Goal: Task Accomplishment & Management: Manage account settings

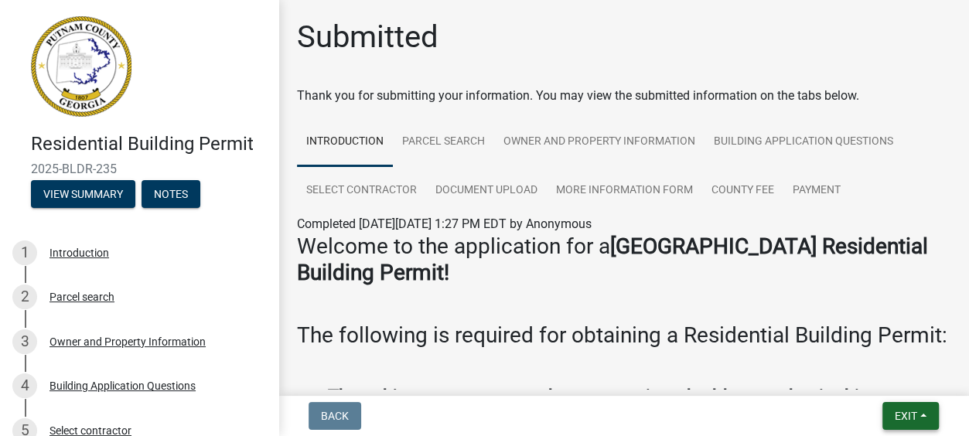
click at [907, 413] on span "Exit" at bounding box center [905, 416] width 22 height 12
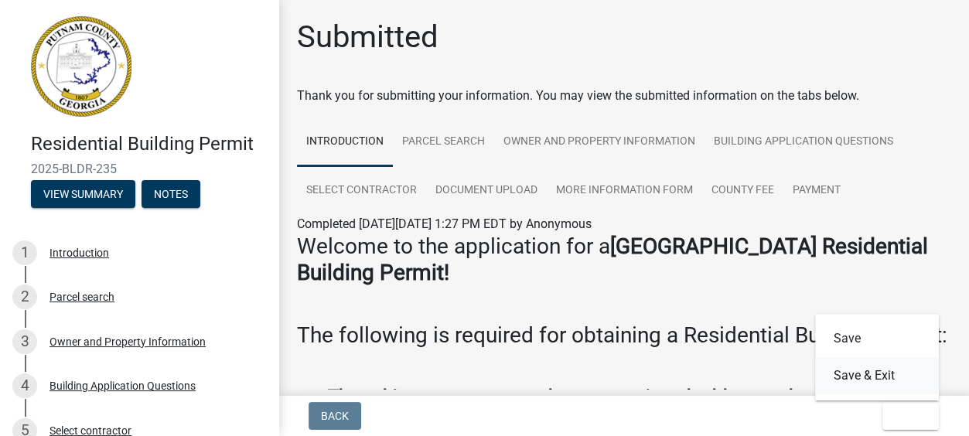
click at [847, 373] on button "Save & Exit" at bounding box center [877, 375] width 124 height 37
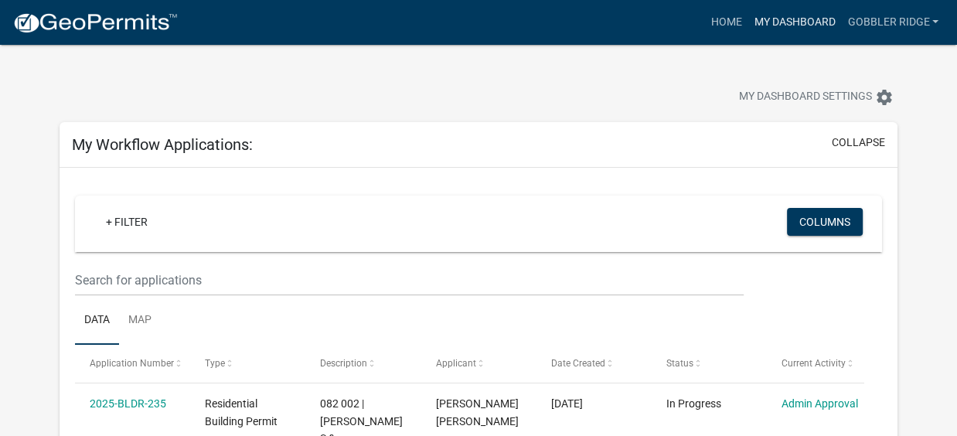
click at [793, 19] on link "My Dashboard" at bounding box center [795, 22] width 94 height 29
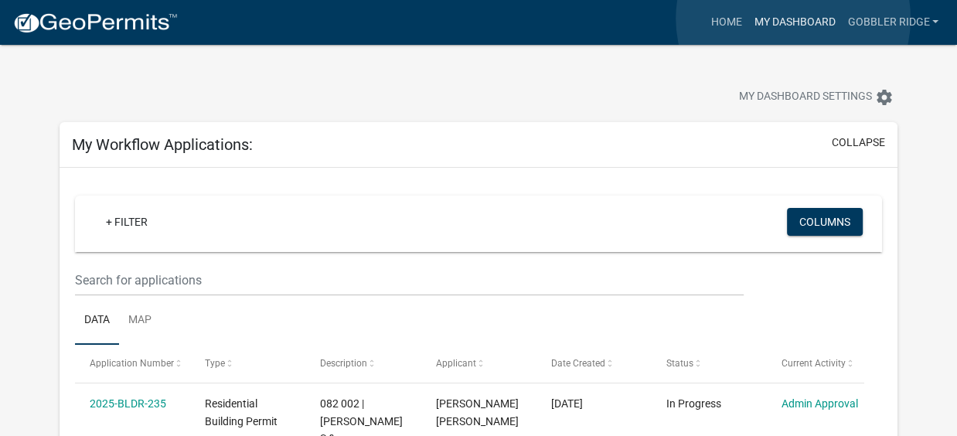
click at [793, 19] on link "My Dashboard" at bounding box center [795, 22] width 94 height 29
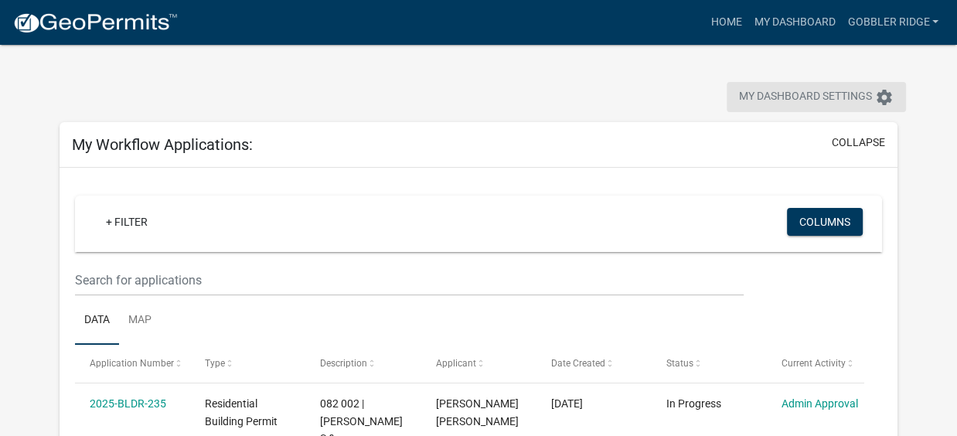
click at [884, 94] on icon "settings" at bounding box center [884, 97] width 19 height 19
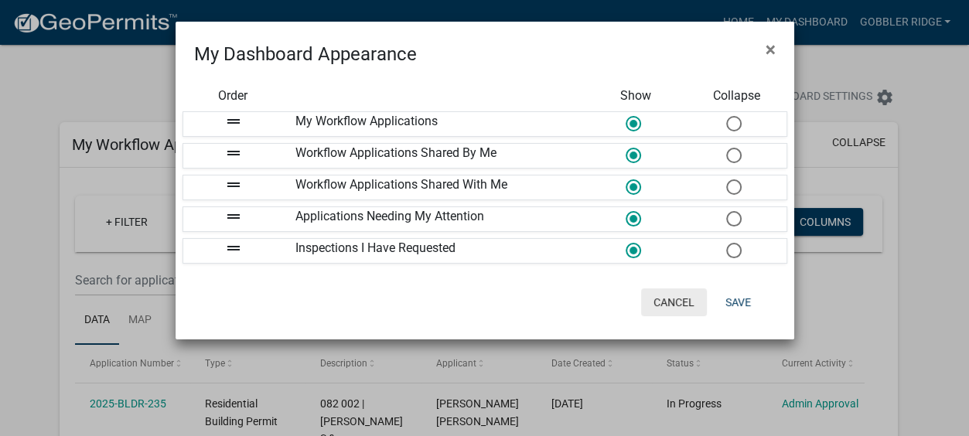
click at [673, 299] on button "Cancel" at bounding box center [674, 302] width 66 height 28
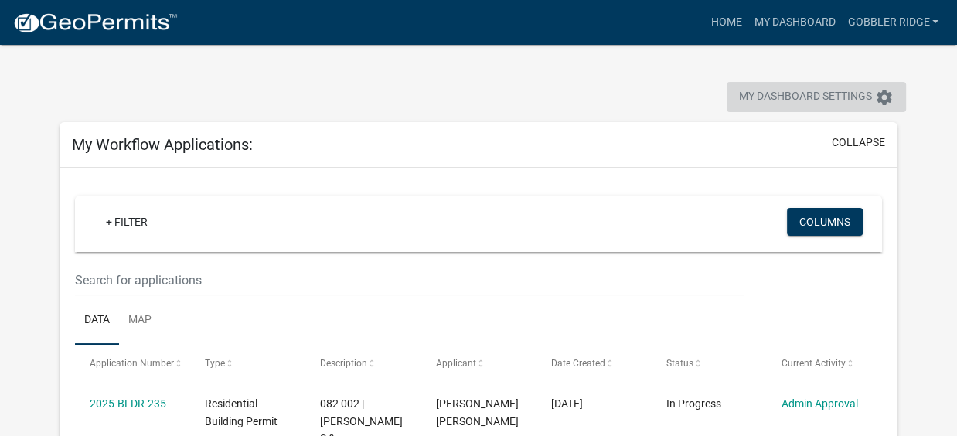
click at [886, 97] on icon "settings" at bounding box center [884, 97] width 19 height 19
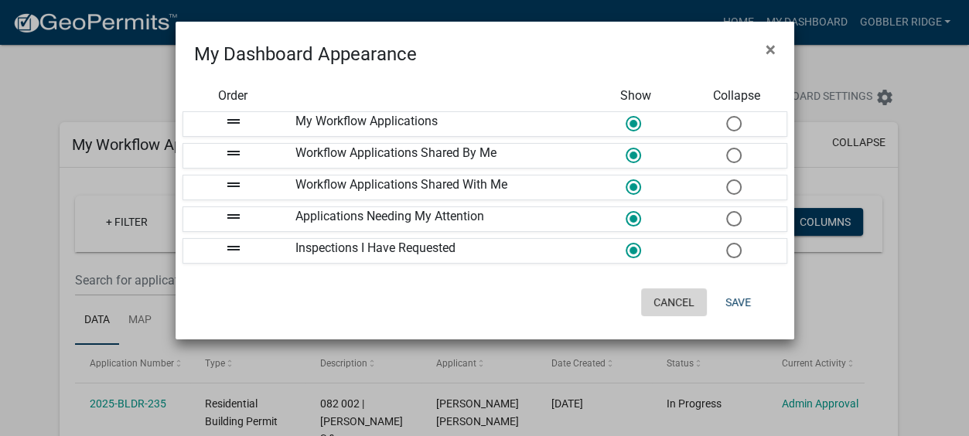
click at [680, 296] on button "Cancel" at bounding box center [674, 302] width 66 height 28
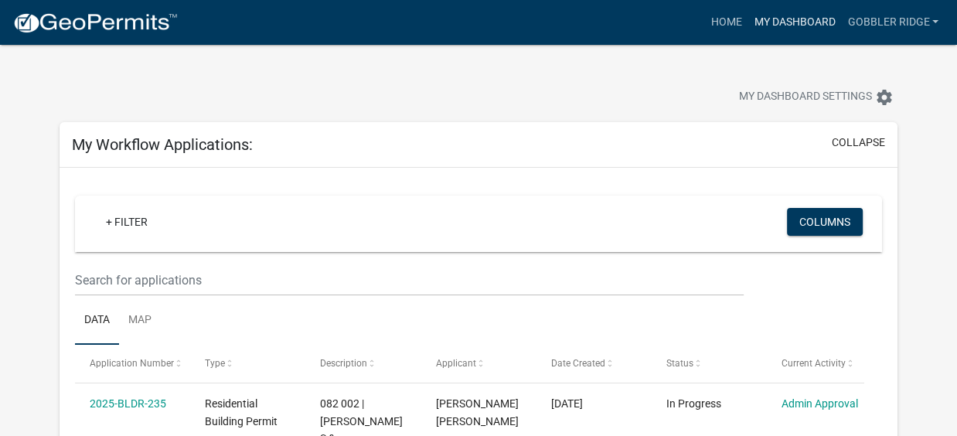
click at [791, 15] on link "My Dashboard" at bounding box center [795, 22] width 94 height 29
click at [728, 20] on link "Home" at bounding box center [725, 22] width 43 height 29
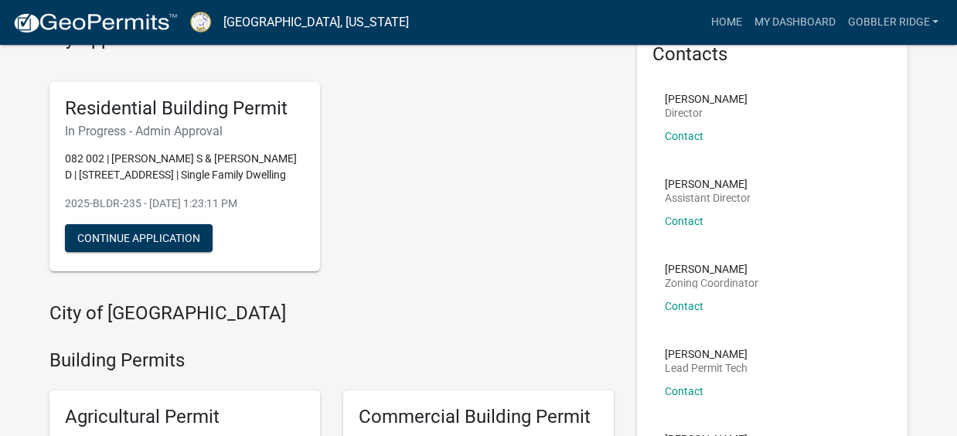
scroll to position [89, 0]
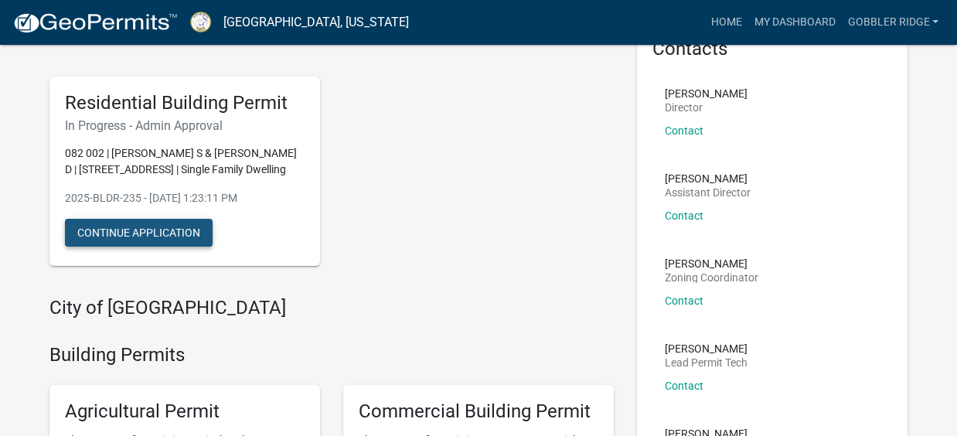
click at [139, 232] on button "Continue Application" at bounding box center [139, 233] width 148 height 28
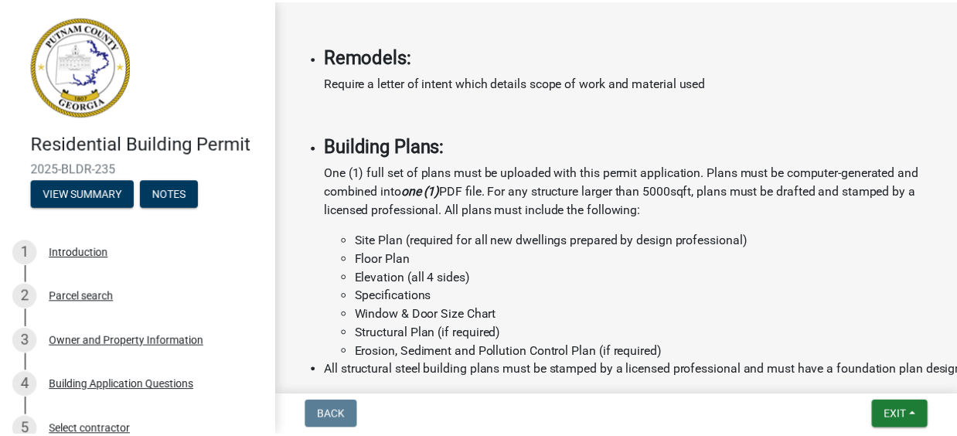
scroll to position [1864, 0]
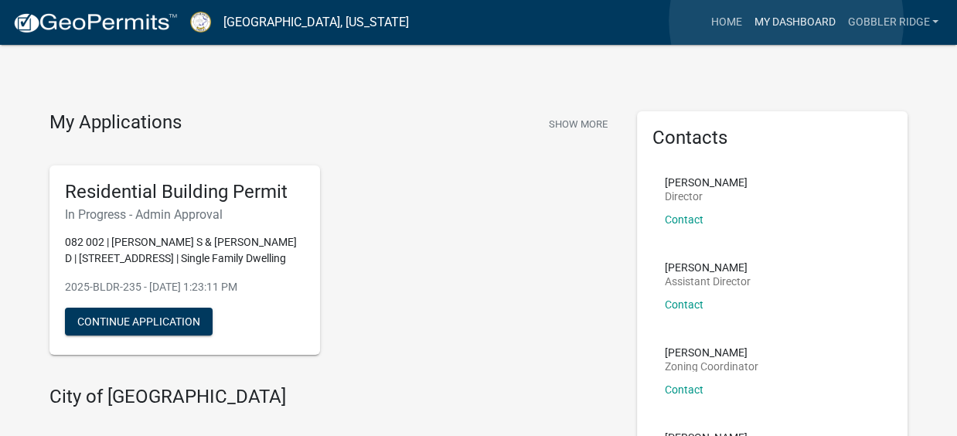
click at [786, 21] on link "My Dashboard" at bounding box center [795, 22] width 94 height 29
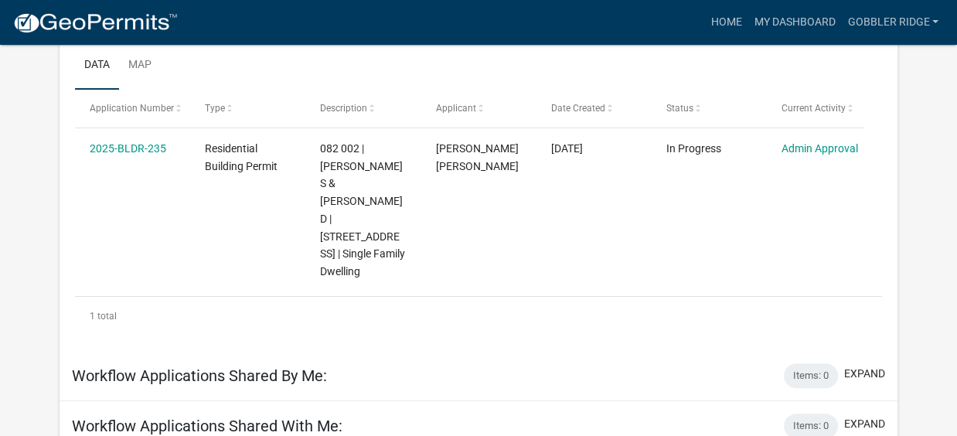
scroll to position [220, 0]
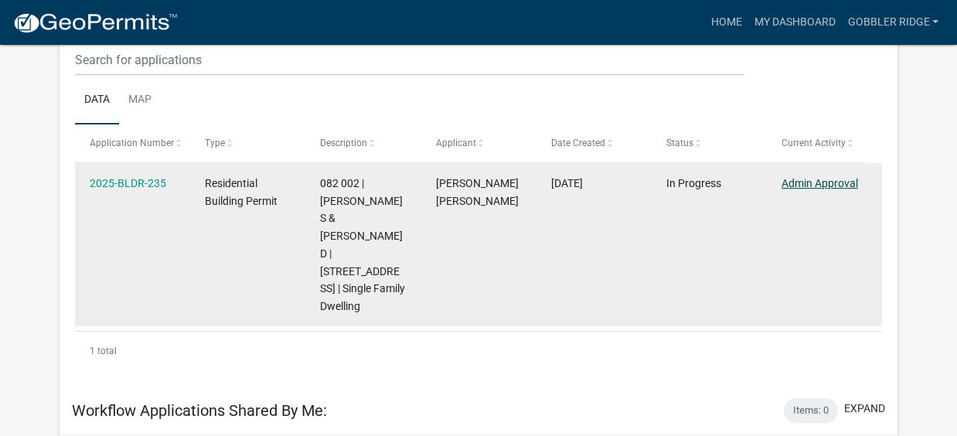
click at [809, 179] on link "Admin Approval" at bounding box center [820, 183] width 77 height 12
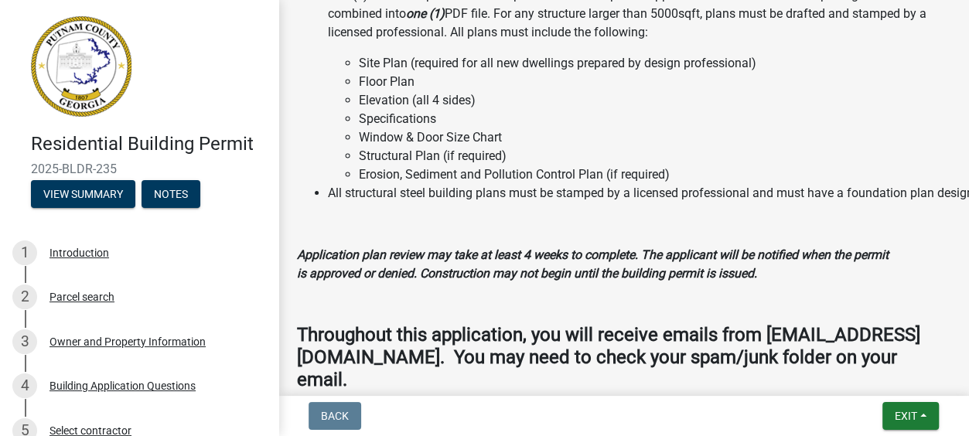
scroll to position [1864, 0]
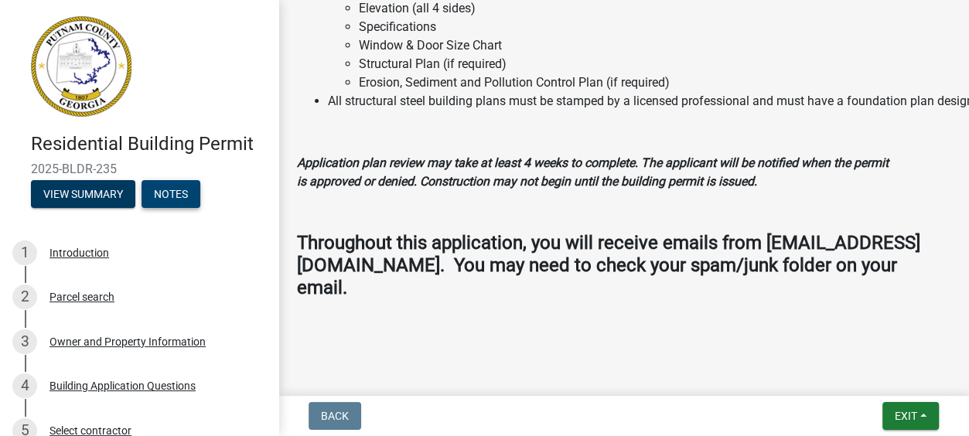
click at [175, 193] on button "Notes" at bounding box center [170, 194] width 59 height 28
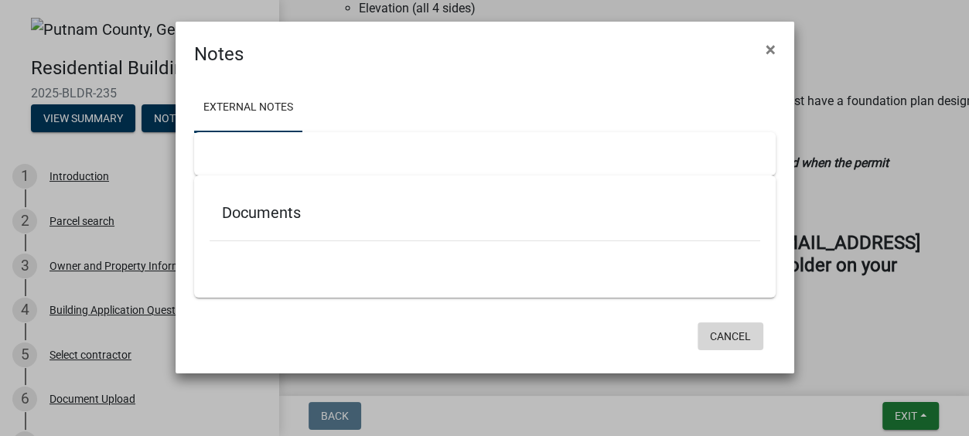
click at [731, 333] on button "Cancel" at bounding box center [730, 336] width 66 height 28
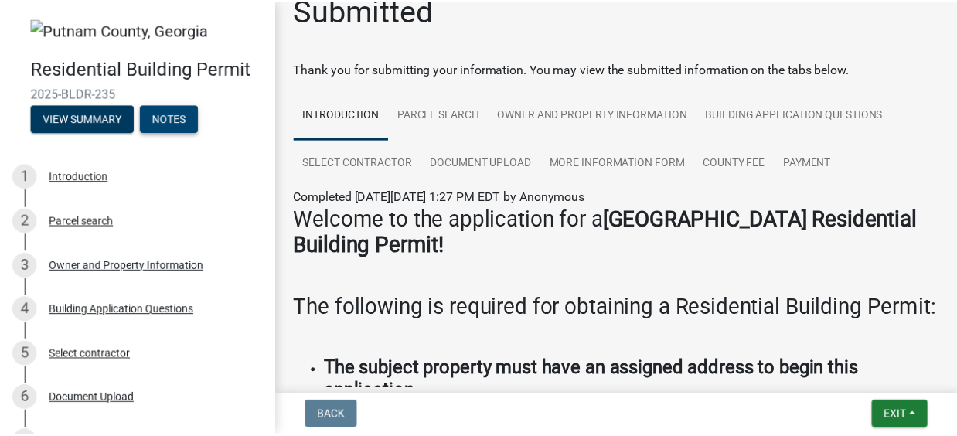
scroll to position [0, 0]
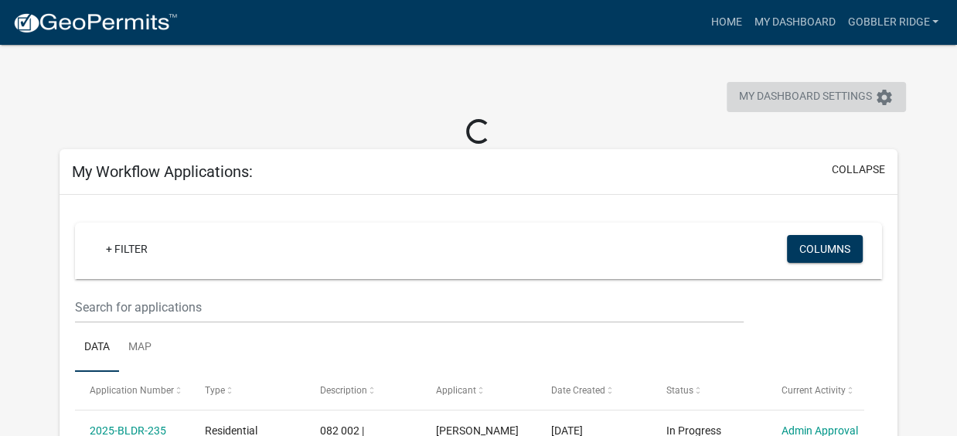
click at [819, 92] on span "My Dashboard Settings" at bounding box center [805, 97] width 133 height 19
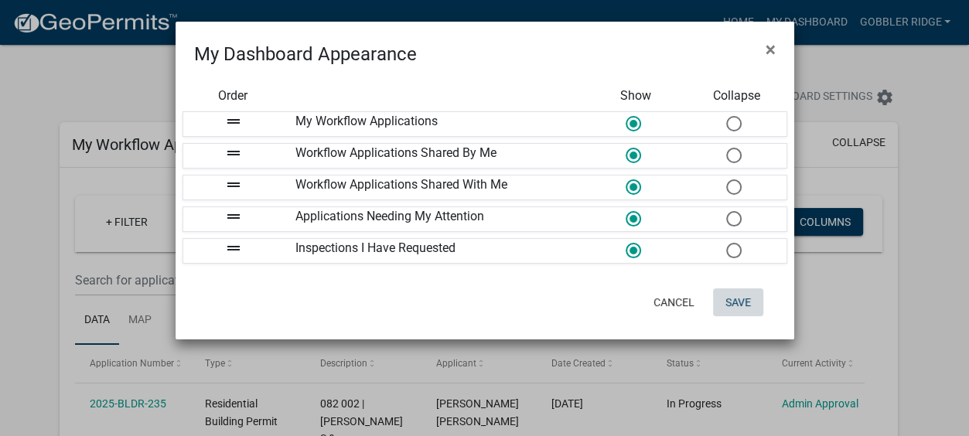
click at [739, 298] on button "Save" at bounding box center [738, 302] width 50 height 28
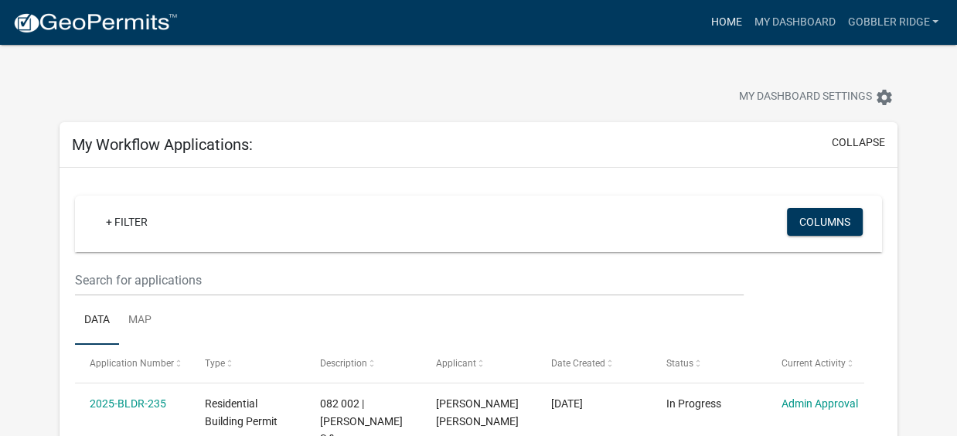
click at [720, 19] on link "Home" at bounding box center [725, 22] width 43 height 29
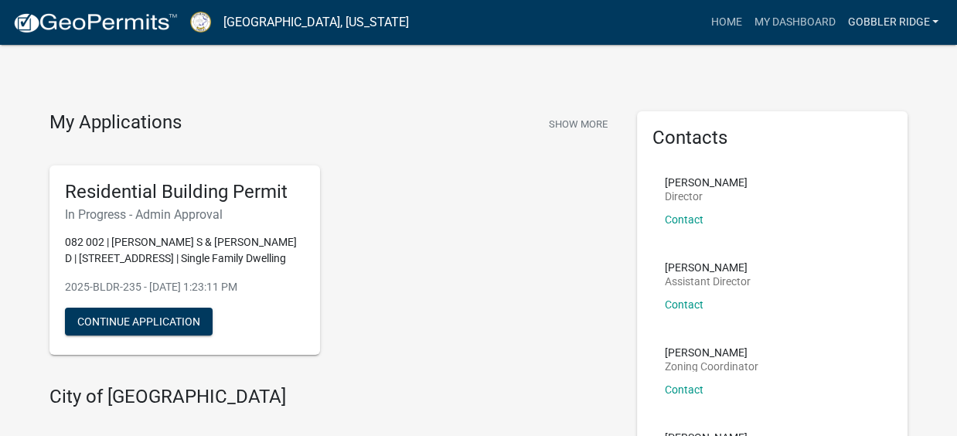
click at [910, 15] on link "Gobbler Ridge" at bounding box center [893, 22] width 104 height 29
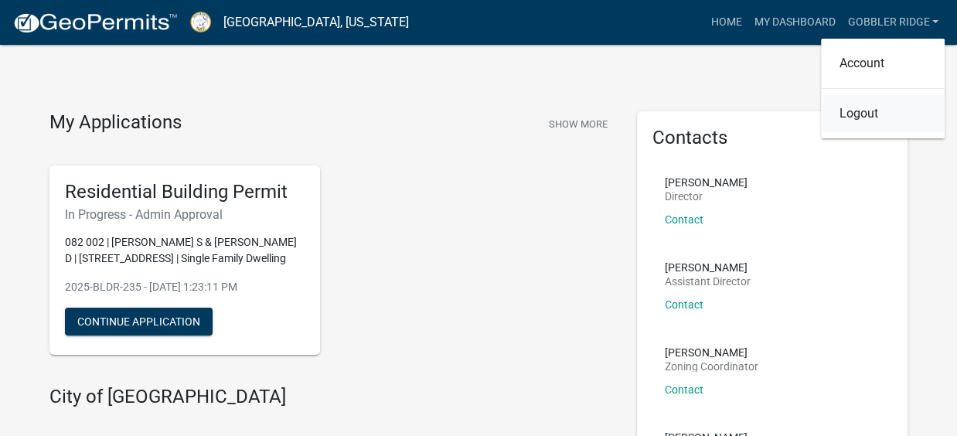
click at [859, 116] on link "Logout" at bounding box center [883, 113] width 124 height 37
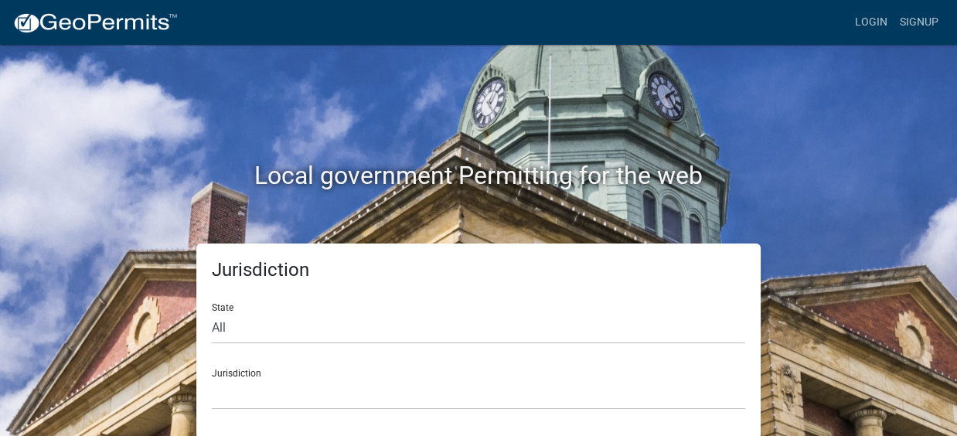
scroll to position [2, 0]
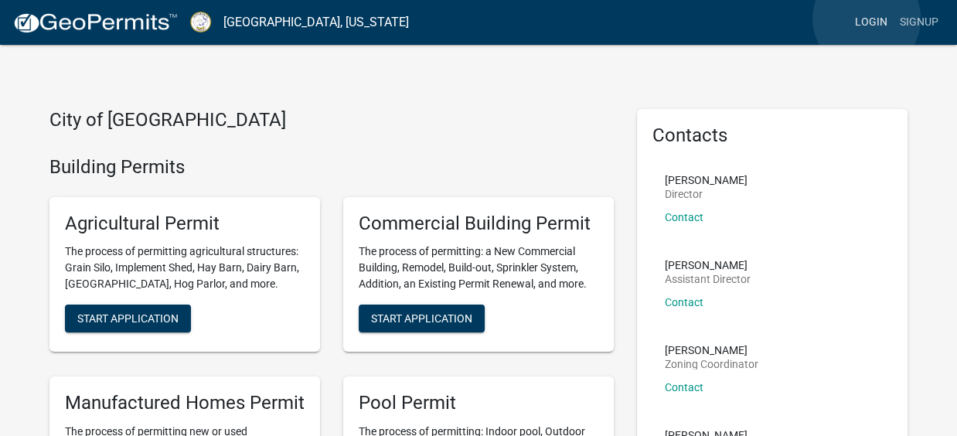
click at [867, 19] on link "Login" at bounding box center [871, 22] width 45 height 29
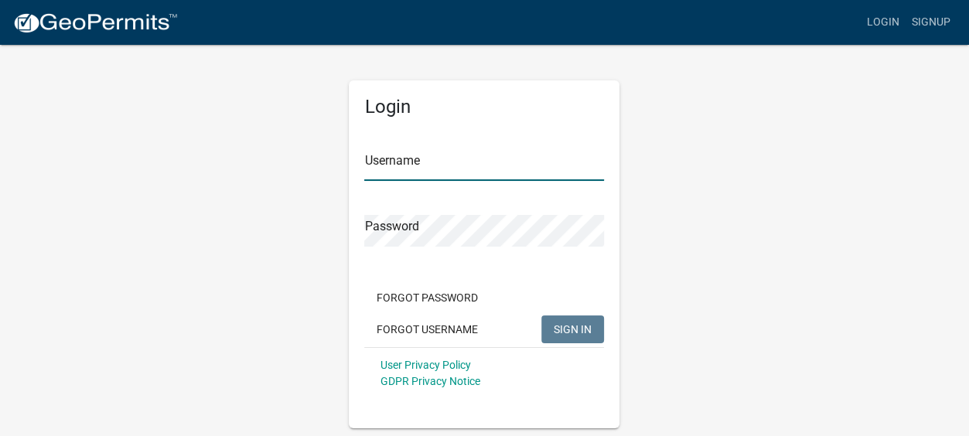
type input "Gobbler Ridge"
